Goal: Information Seeking & Learning: Learn about a topic

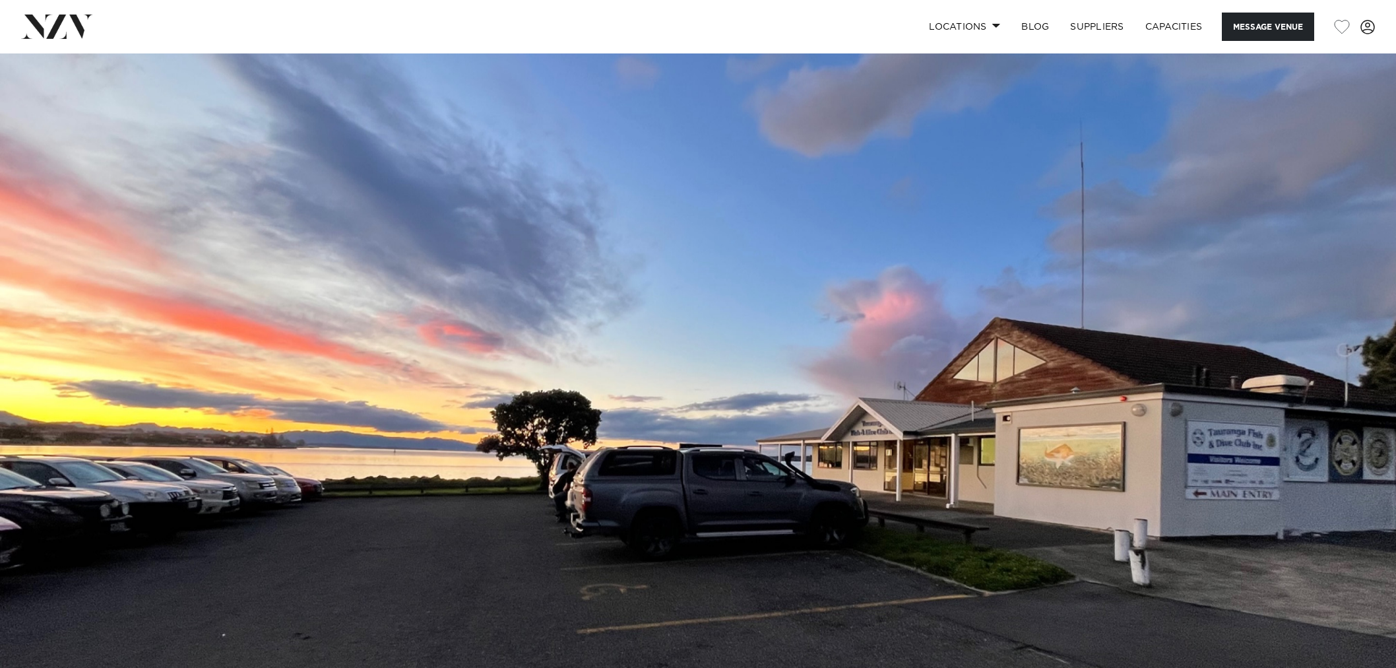
scroll to position [505, 0]
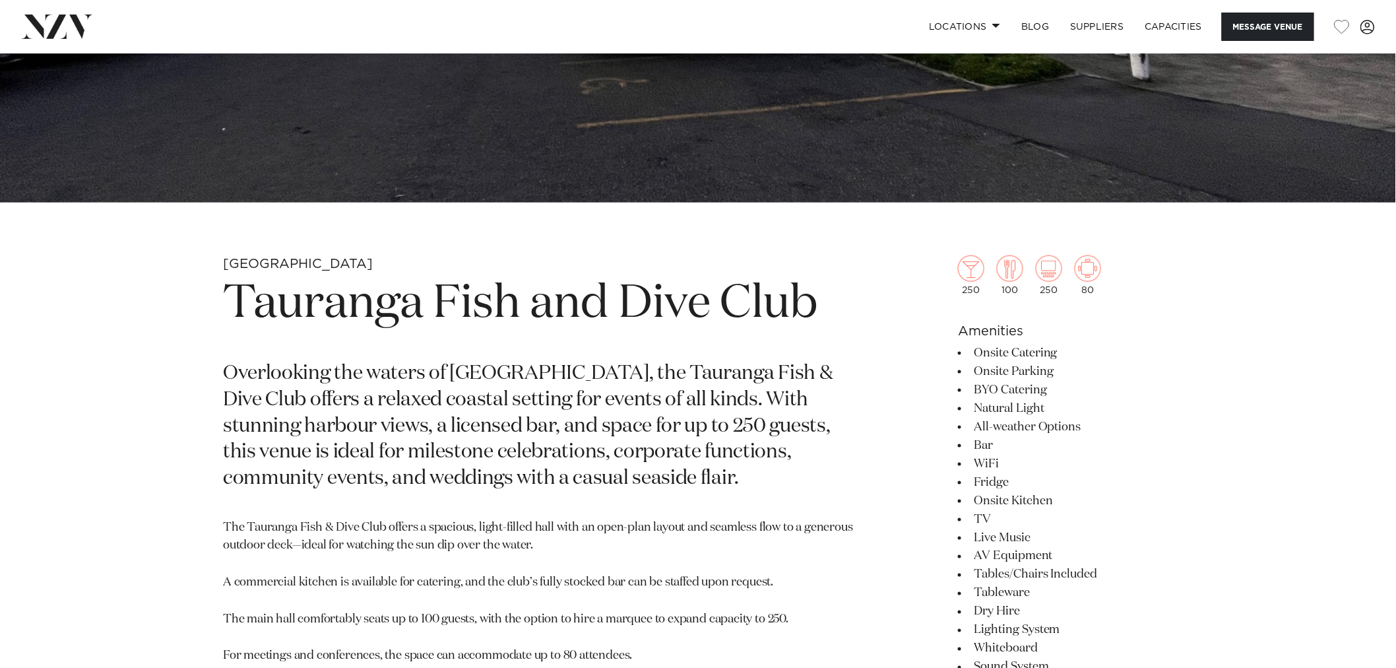
click at [478, 298] on h1 "Tauranga Fish and Dive Club" at bounding box center [543, 304] width 641 height 61
click at [622, 467] on p "Overlooking the waters of [GEOGRAPHIC_DATA], the Tauranga Fish & Dive Club offe…" at bounding box center [543, 426] width 641 height 131
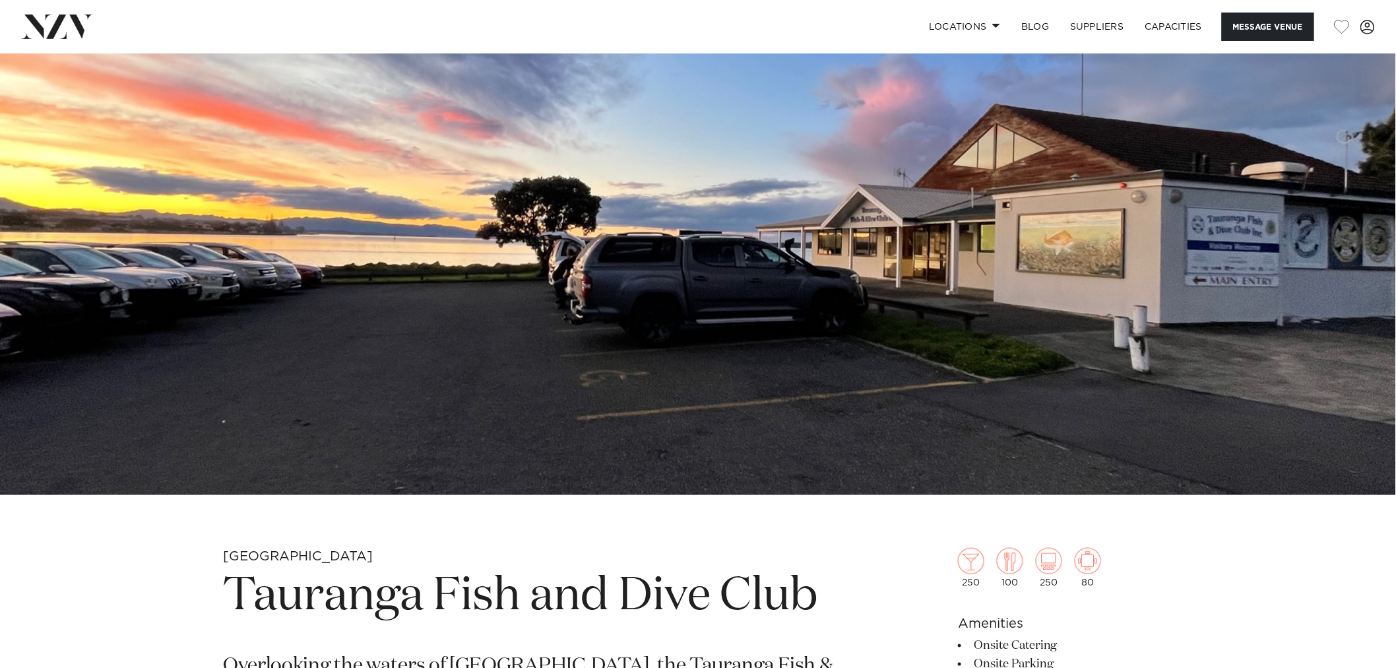
scroll to position [212, 0]
click at [498, 319] on img at bounding box center [698, 168] width 1396 height 654
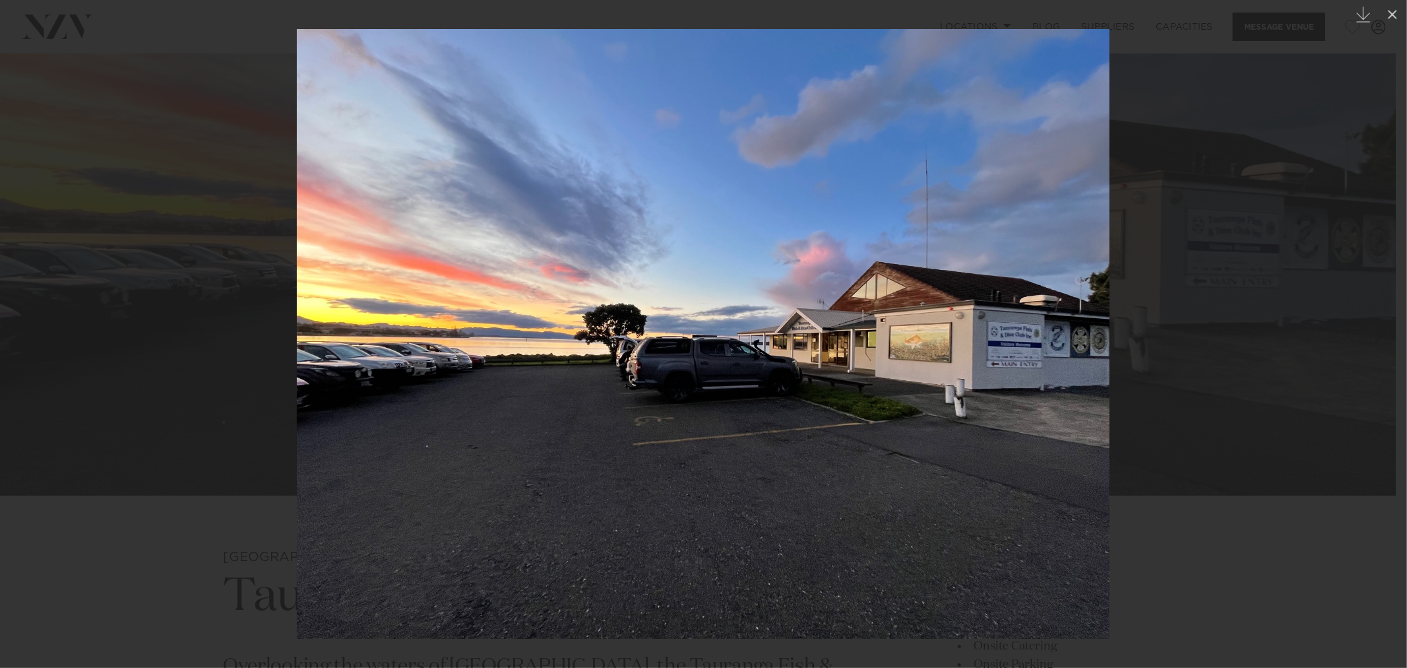
click at [1218, 322] on div at bounding box center [703, 334] width 1407 height 668
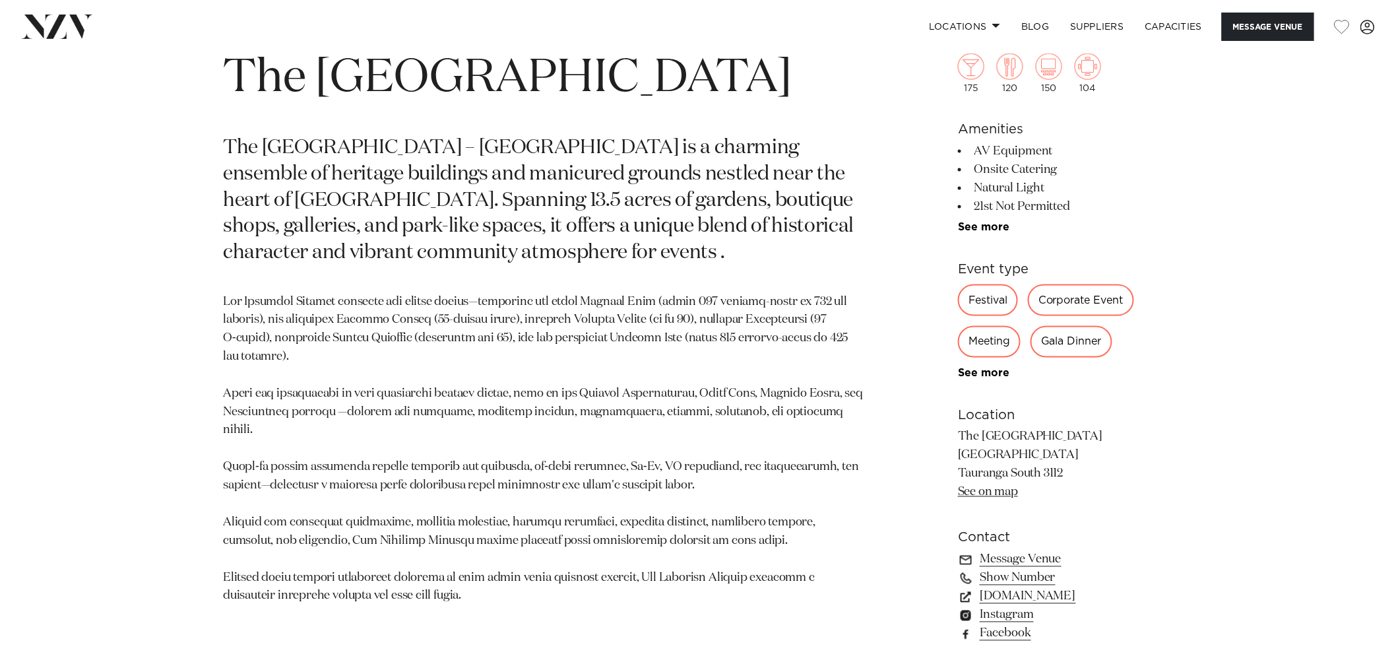
scroll to position [731, 0]
